Goal: Find specific page/section: Find specific page/section

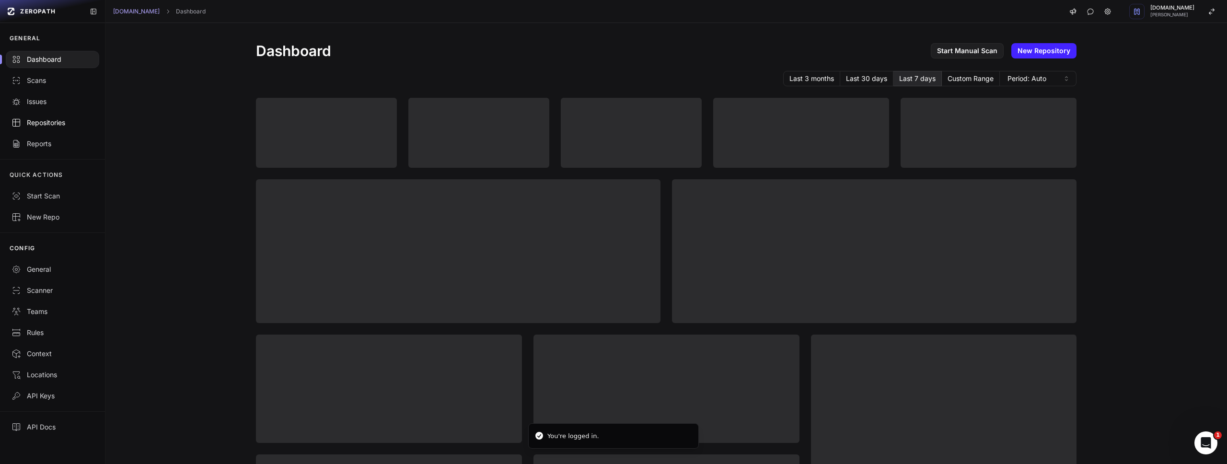
click at [64, 126] on div "Repositories" at bounding box center [53, 123] width 82 height 10
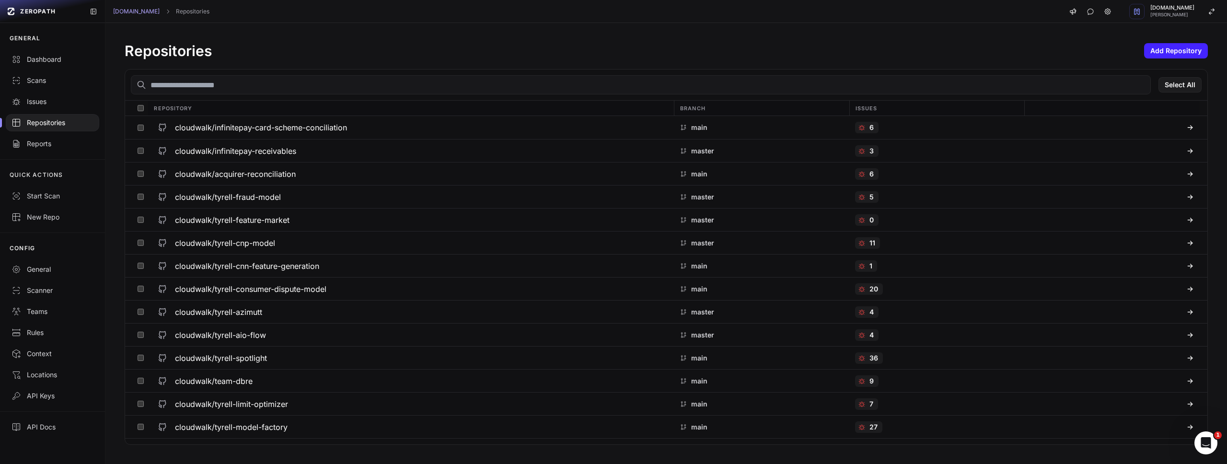
click at [268, 81] on input "text" at bounding box center [641, 84] width 1020 height 19
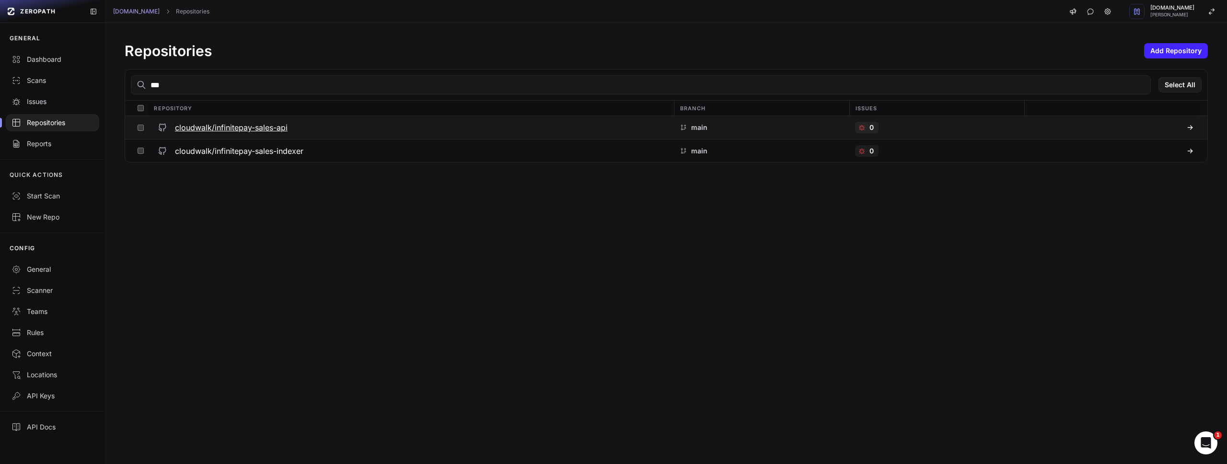
type input "***"
click at [261, 132] on h3 "cloudwalk/infinitepay-sales-api" at bounding box center [231, 128] width 113 height 12
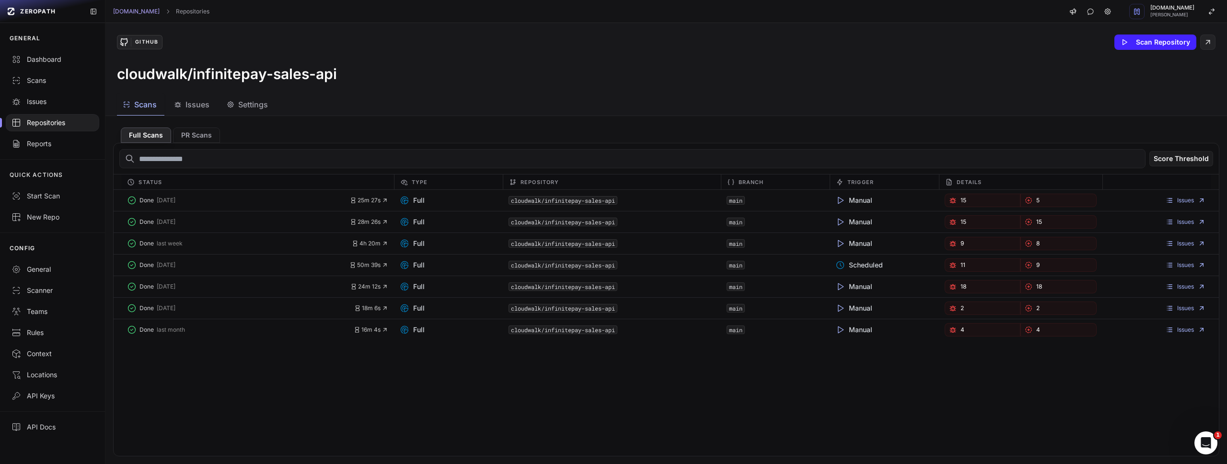
click at [207, 109] on span "Issues" at bounding box center [197, 105] width 24 height 12
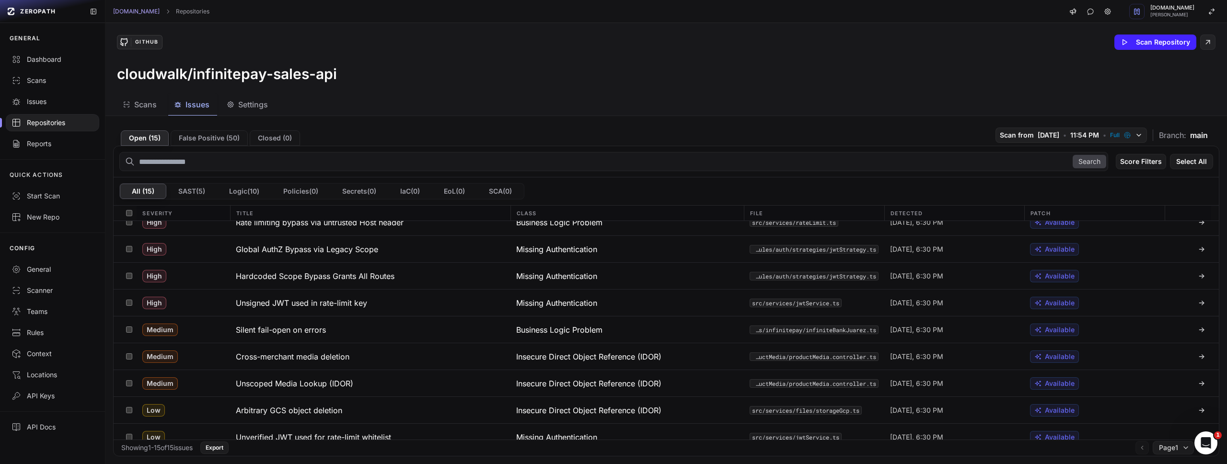
scroll to position [184, 0]
